Goal: Information Seeking & Learning: Learn about a topic

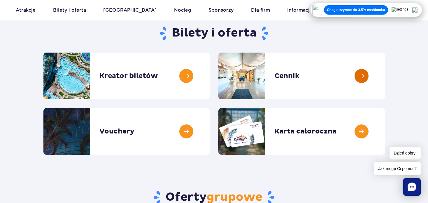
click at [385, 75] on link at bounding box center [385, 75] width 0 height 47
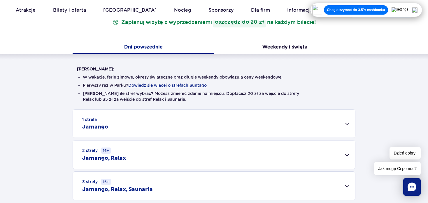
scroll to position [117, 0]
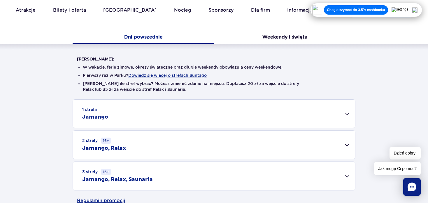
click at [339, 115] on div "1 strefa Jamango" at bounding box center [214, 113] width 282 height 28
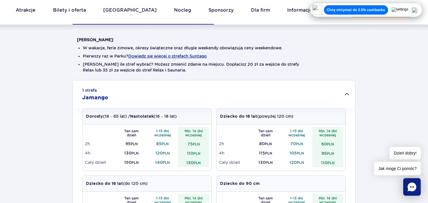
scroll to position [146, 0]
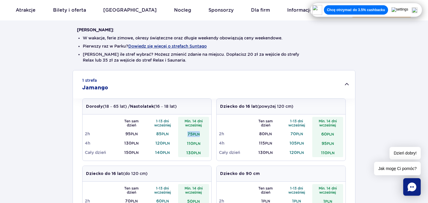
drag, startPoint x: 187, startPoint y: 134, endPoint x: 201, endPoint y: 136, distance: 14.1
click at [201, 136] on td "75 PLN" at bounding box center [193, 133] width 31 height 9
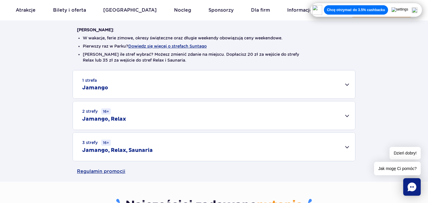
click at [350, 116] on div "2 strefy 16+ Jamango, Relax" at bounding box center [214, 115] width 282 height 28
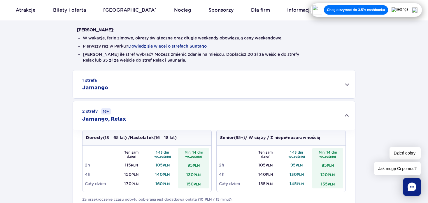
click at [341, 85] on div "1 strefa Jamango" at bounding box center [214, 84] width 282 height 28
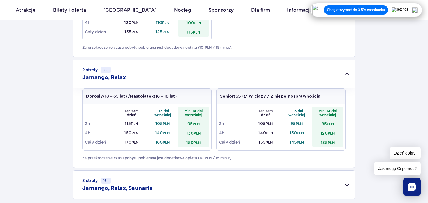
scroll to position [379, 0]
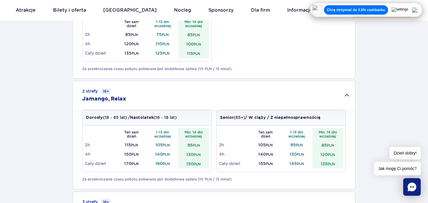
drag, startPoint x: 184, startPoint y: 165, endPoint x: 194, endPoint y: 167, distance: 10.5
click at [194, 167] on td "150 PLN" at bounding box center [193, 163] width 31 height 9
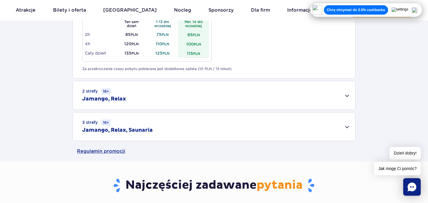
click at [206, 90] on div "2 strefy 16+ Jamango, Relax" at bounding box center [214, 95] width 282 height 28
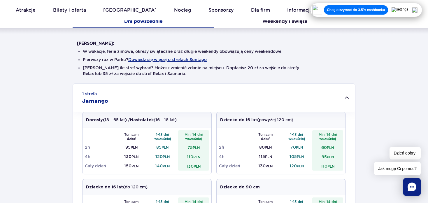
scroll to position [58, 0]
